Goal: Task Accomplishment & Management: Use online tool/utility

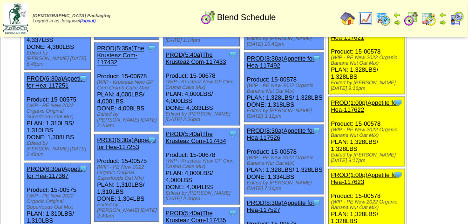
scroll to position [761, 0]
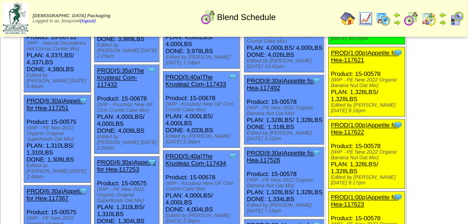
drag, startPoint x: 355, startPoint y: 129, endPoint x: 352, endPoint y: 146, distance: 17.1
click at [352, 116] on div "Clone Item PROD(1:00p)Appetite for Hea-117621 Appetite for Healthy Living Sched…" at bounding box center [366, 81] width 77 height 69
click at [358, 63] on link "PROD(1:00p)Appetite for Hea-117621" at bounding box center [365, 56] width 68 height 14
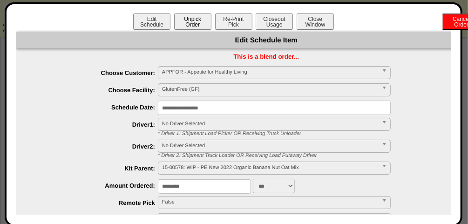
click at [193, 22] on button "Unpick Order" at bounding box center [192, 22] width 37 height 16
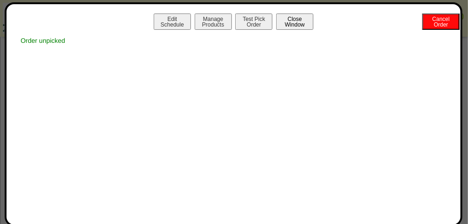
click at [305, 21] on button "Close Window" at bounding box center [294, 22] width 37 height 16
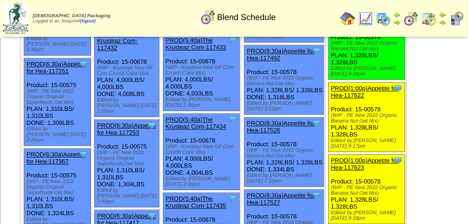
scroll to position [799, 0]
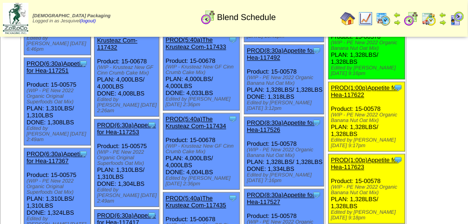
click at [359, 98] on link "PROD(1:00p)Appetite for Hea-117622" at bounding box center [365, 91] width 68 height 14
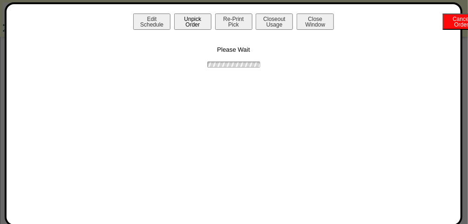
click at [195, 26] on button "Unpick Order" at bounding box center [192, 22] width 37 height 16
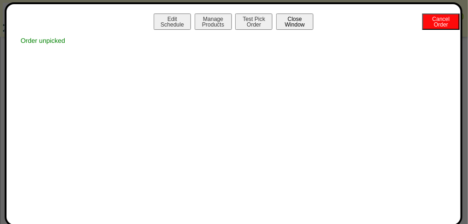
click at [302, 16] on button "Close Window" at bounding box center [294, 22] width 37 height 16
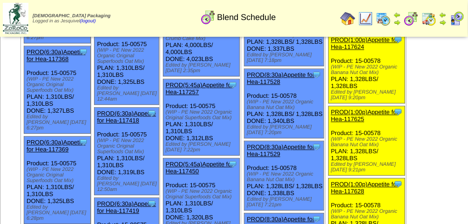
scroll to position [991, 0]
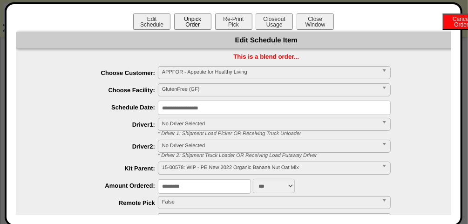
click at [186, 26] on button "Unpick Order" at bounding box center [192, 22] width 37 height 16
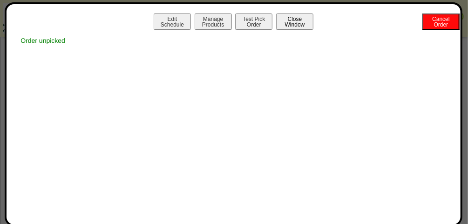
click at [301, 19] on button "Close Window" at bounding box center [294, 22] width 37 height 16
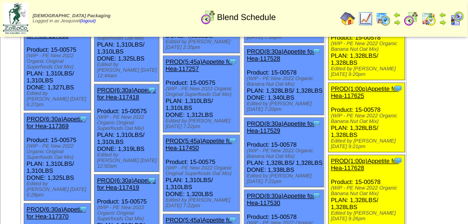
scroll to position [1015, 0]
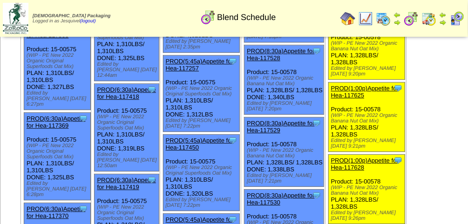
click at [373, 27] on link "PROD(1:00p)Appetite for Hea-117624" at bounding box center [365, 20] width 68 height 14
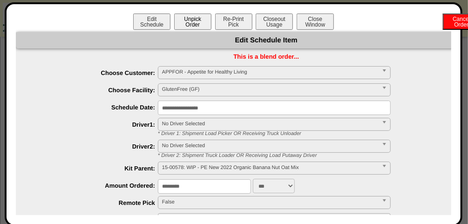
click at [190, 22] on button "Unpick Order" at bounding box center [192, 22] width 37 height 16
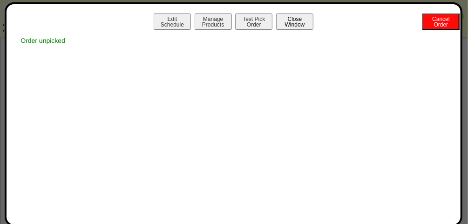
click at [297, 23] on button "Close Window" at bounding box center [294, 22] width 37 height 16
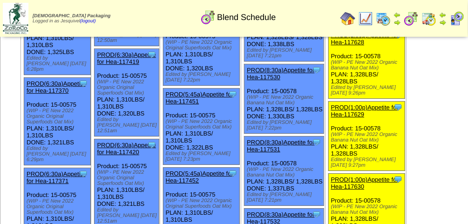
scroll to position [1140, 0]
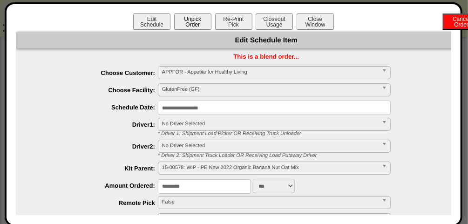
click at [184, 17] on button "Unpick Order" at bounding box center [192, 22] width 37 height 16
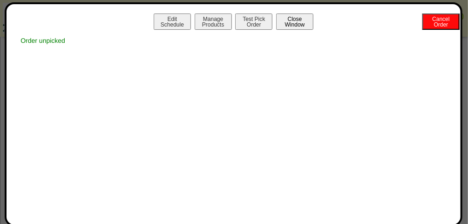
click at [294, 21] on button "Close Window" at bounding box center [294, 22] width 37 height 16
